Goal: Browse casually

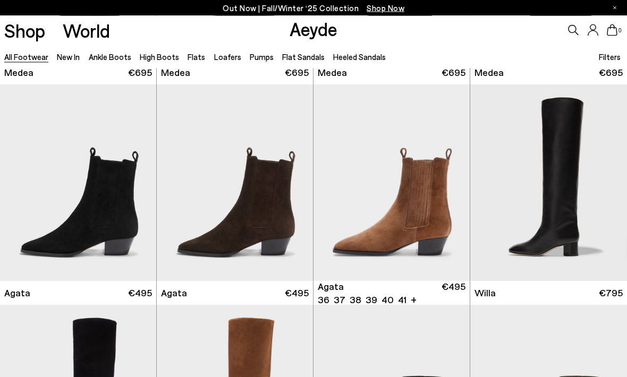
scroll to position [206, 0]
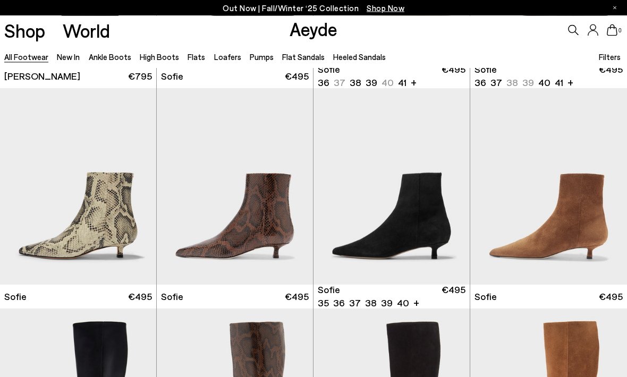
scroll to position [2845, 0]
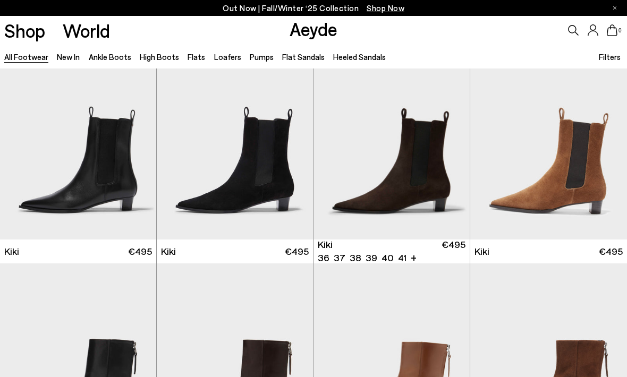
scroll to position [3367, 0]
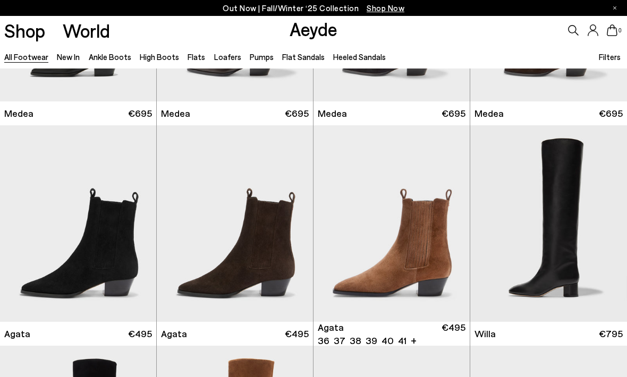
scroll to position [163, 0]
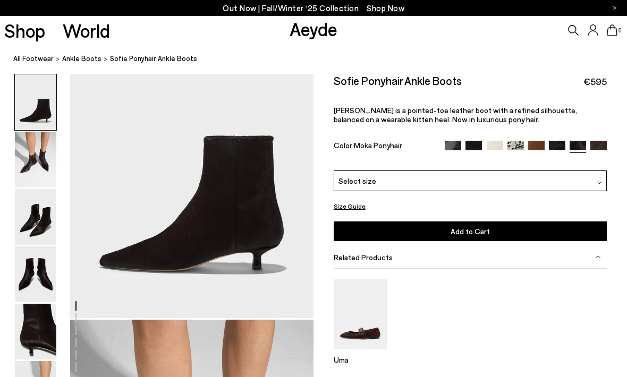
scroll to position [73, 0]
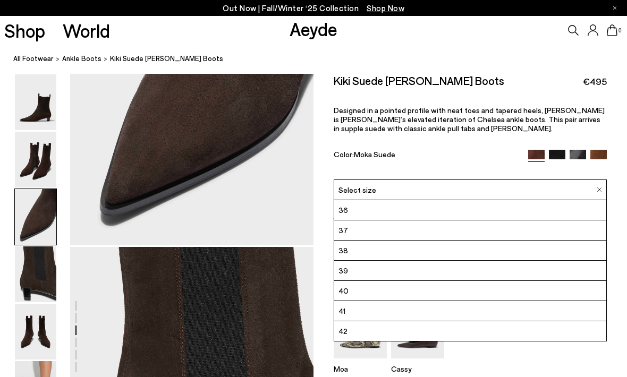
scroll to position [786, 0]
